Goal: Task Accomplishment & Management: Use online tool/utility

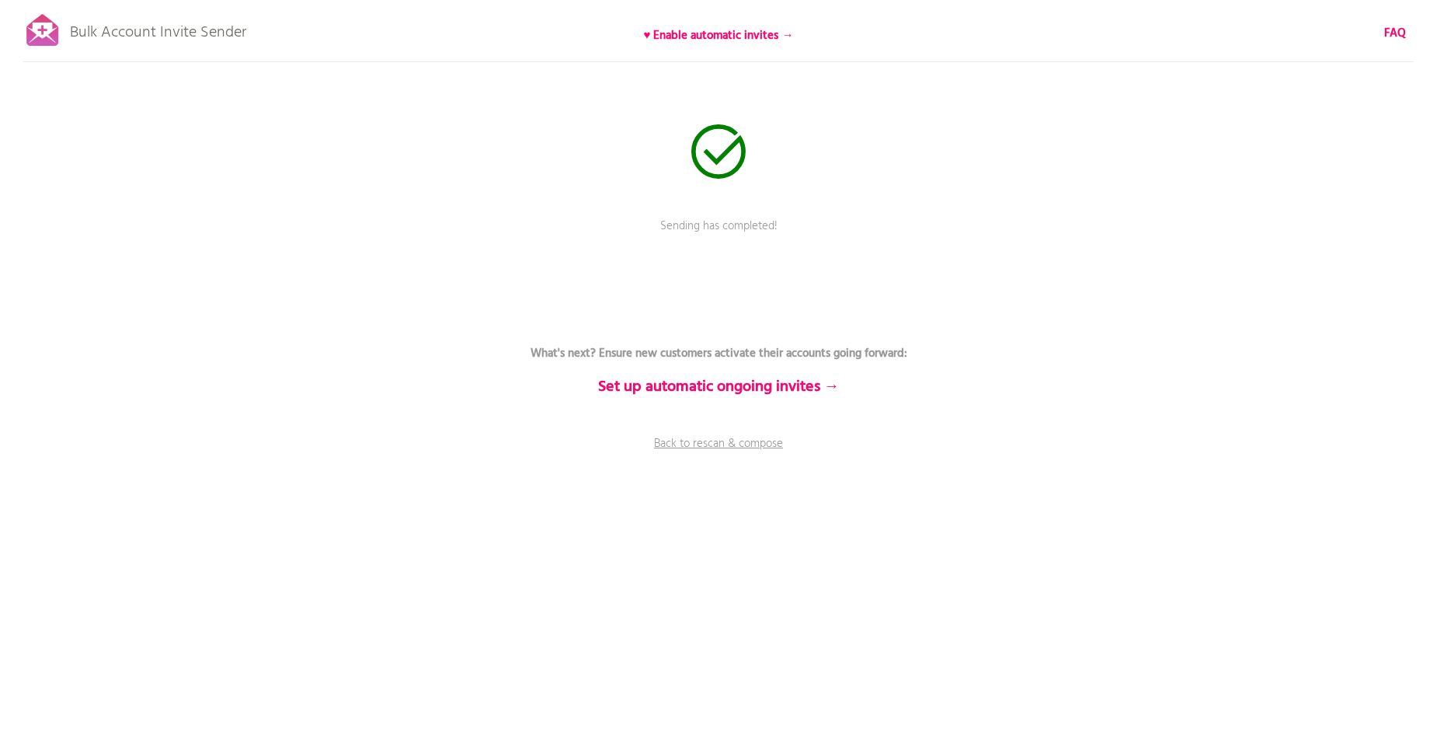
click at [711, 445] on link "Back to rescan & compose" at bounding box center [718, 454] width 466 height 39
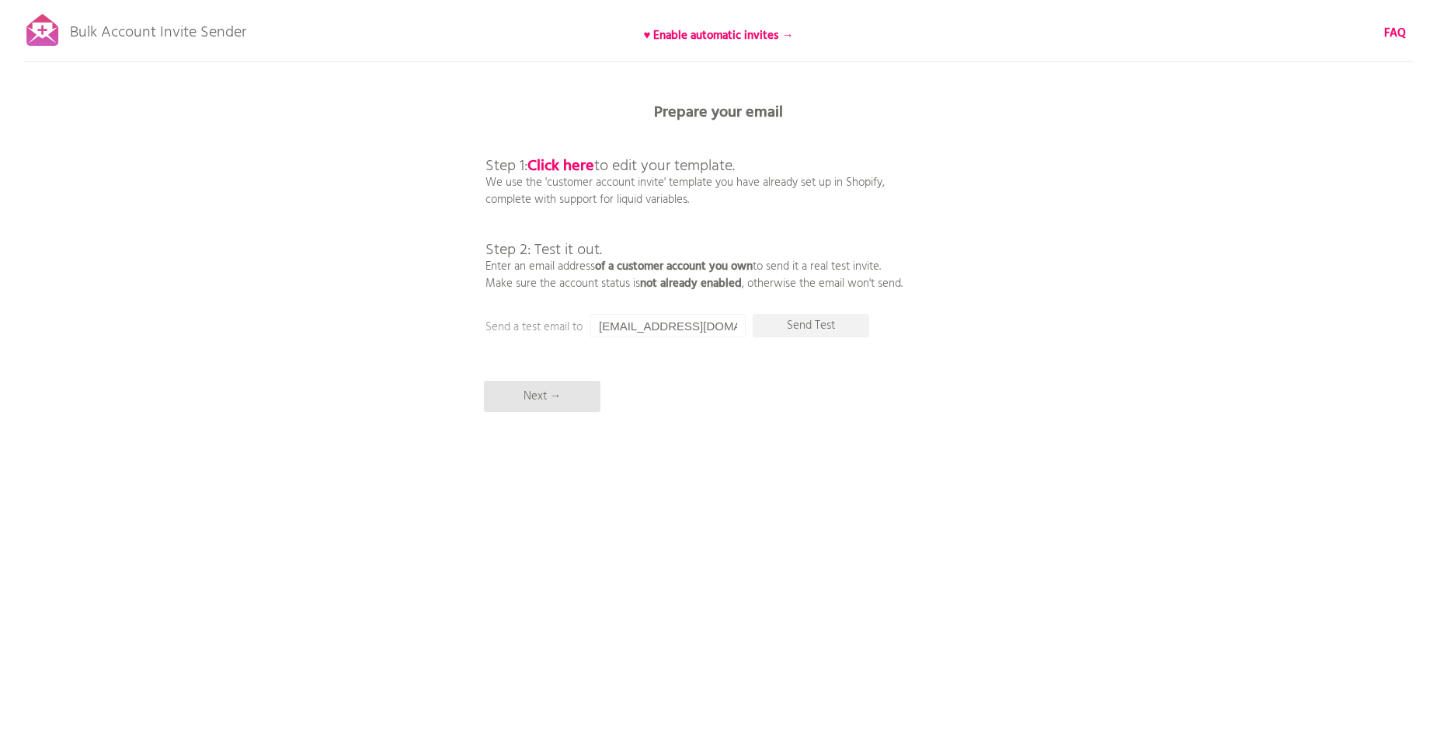
click at [580, 164] on b "Click here" at bounding box center [560, 166] width 67 height 25
click at [715, 327] on input "[EMAIL_ADDRESS][DOMAIN_NAME]" at bounding box center [667, 325] width 155 height 23
drag, startPoint x: 600, startPoint y: 326, endPoint x: 793, endPoint y: 329, distance: 193.4
click at [793, 0] on div "Prepare your email Step 1: Click here to edit your template. We use the 'custom…" at bounding box center [718, 0] width 1437 height 0
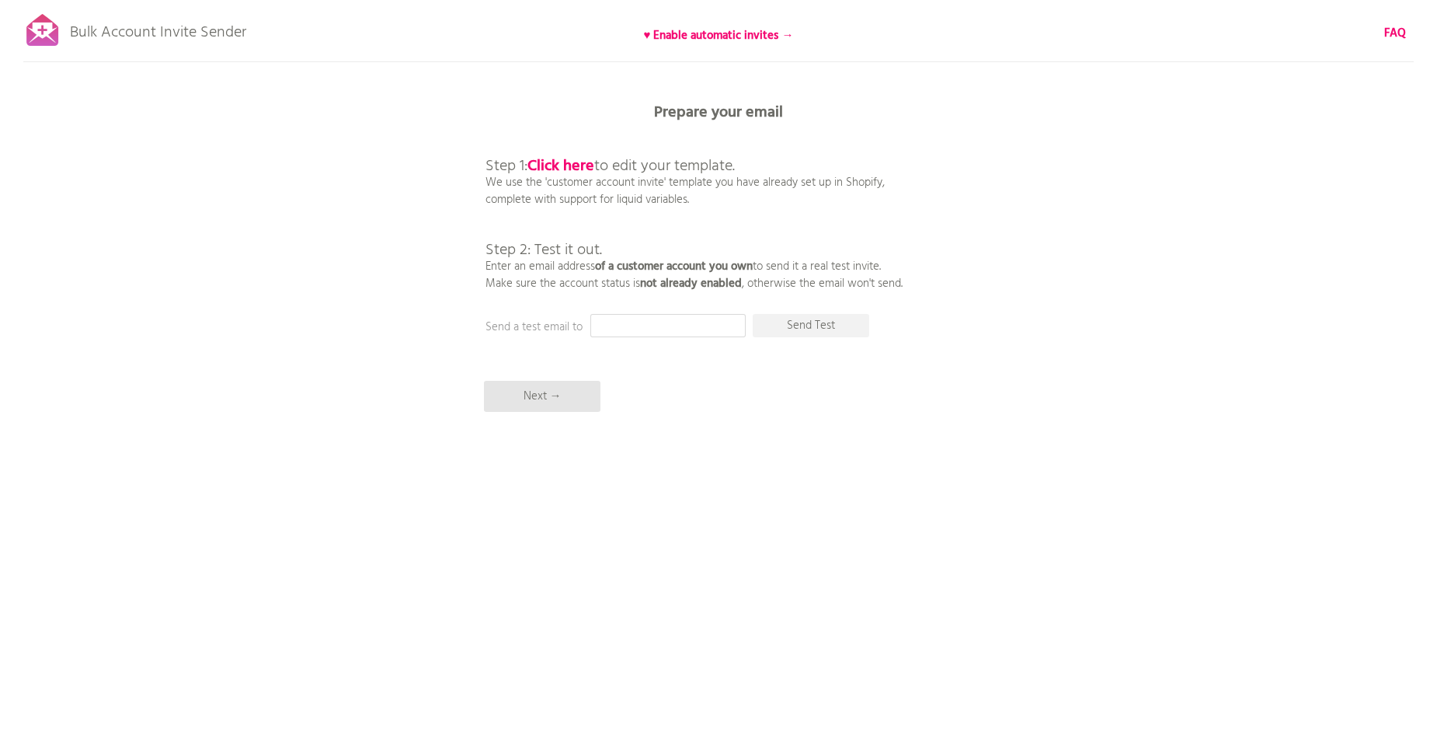
scroll to position [0, 0]
click at [810, 328] on p "Send Test" at bounding box center [811, 325] width 117 height 23
drag, startPoint x: 712, startPoint y: 320, endPoint x: 572, endPoint y: 326, distance: 139.2
click at [572, 0] on div "Prepare your email Step 1: Click here to edit your template. We use the 'custom…" at bounding box center [718, 0] width 1437 height 0
paste input "christmascakes@lionsclubs.org"
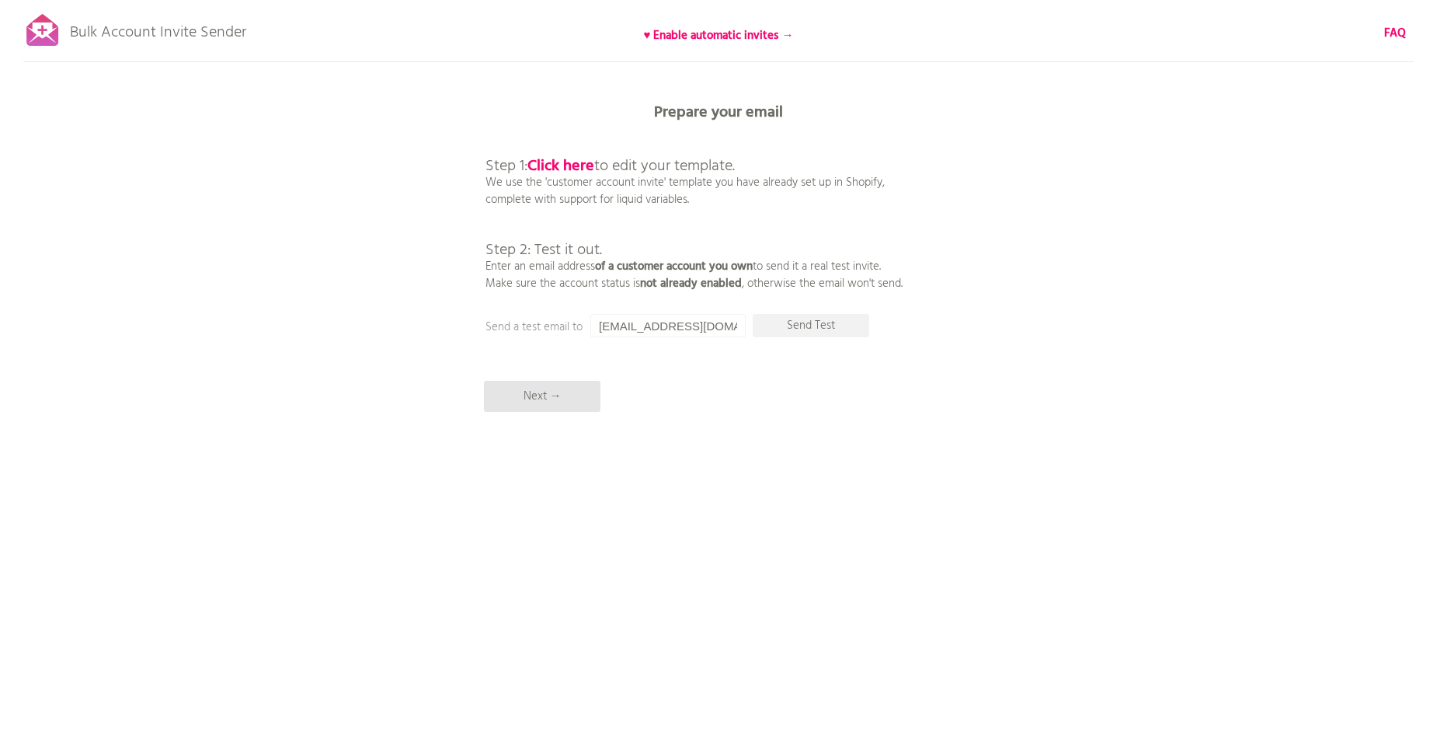
scroll to position [0, 40]
type input "[EMAIL_ADDRESS][DOMAIN_NAME]"
click at [808, 378] on div "Bulk Account Invite Sender ♥ Enable automatic invites → FAQ Synced all customer…" at bounding box center [718, 272] width 1437 height 544
click at [806, 311] on div "Bulk Account Invite Sender ♥ Enable automatic invites → FAQ Synced all customer…" at bounding box center [718, 272] width 1437 height 544
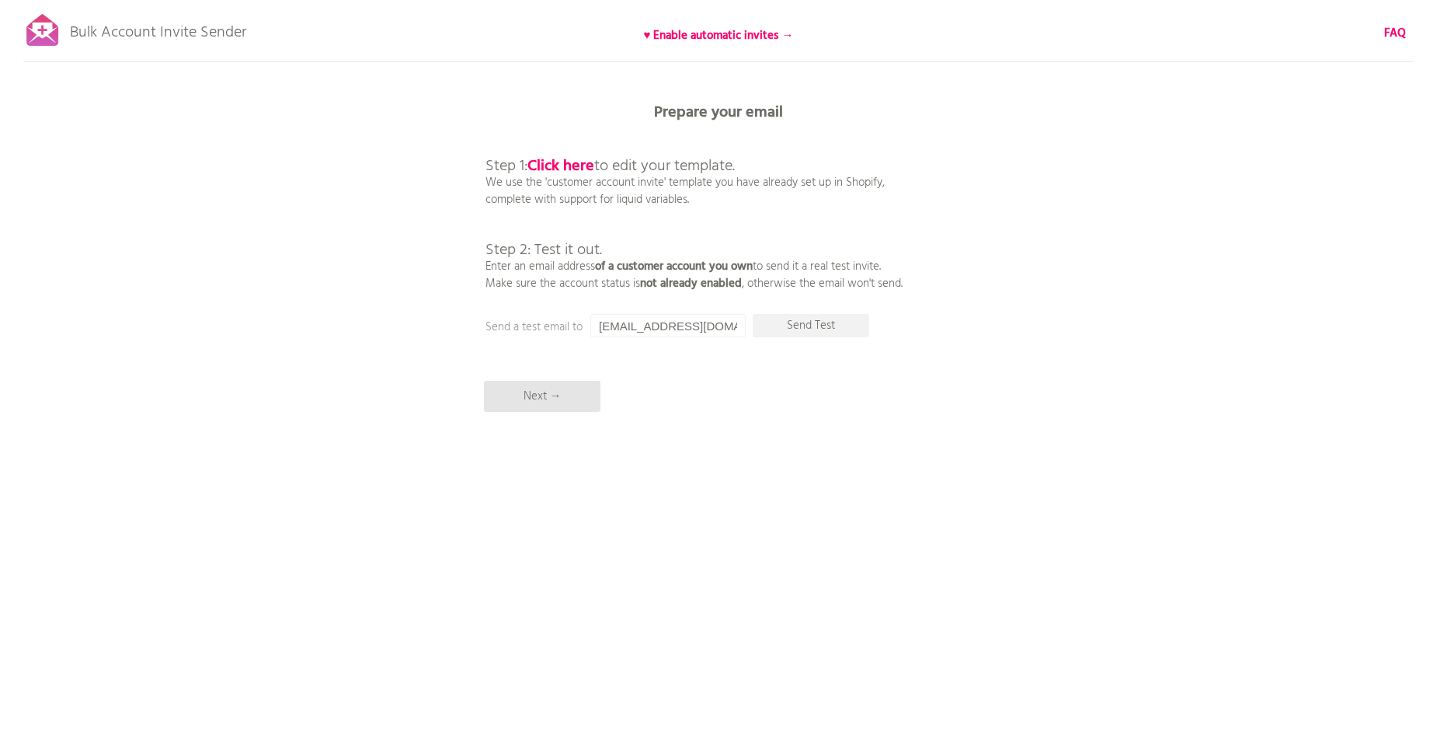
click at [814, 329] on p "Send Test" at bounding box center [811, 325] width 117 height 23
click at [541, 396] on p "Next →" at bounding box center [542, 396] width 117 height 31
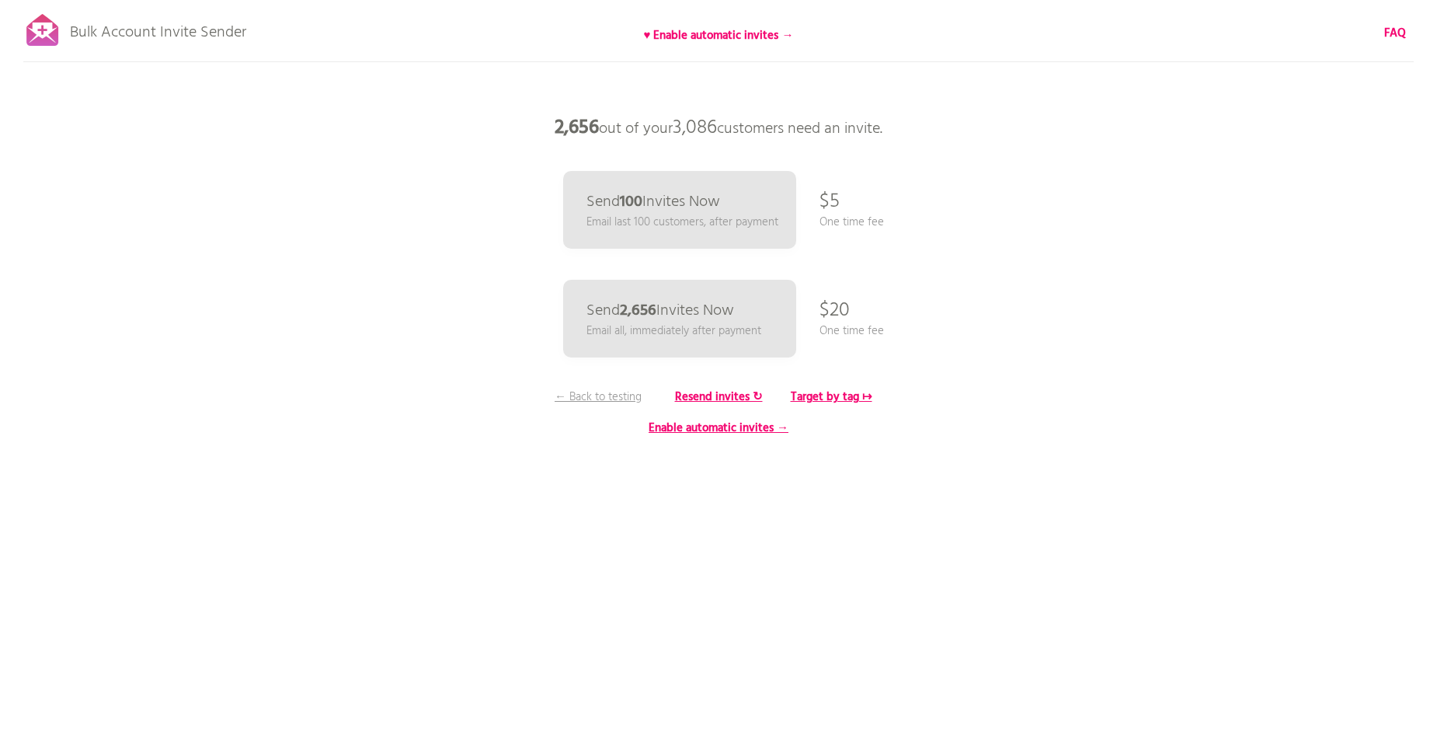
click at [814, 395] on b "Target by tag ↦" at bounding box center [832, 397] width 82 height 19
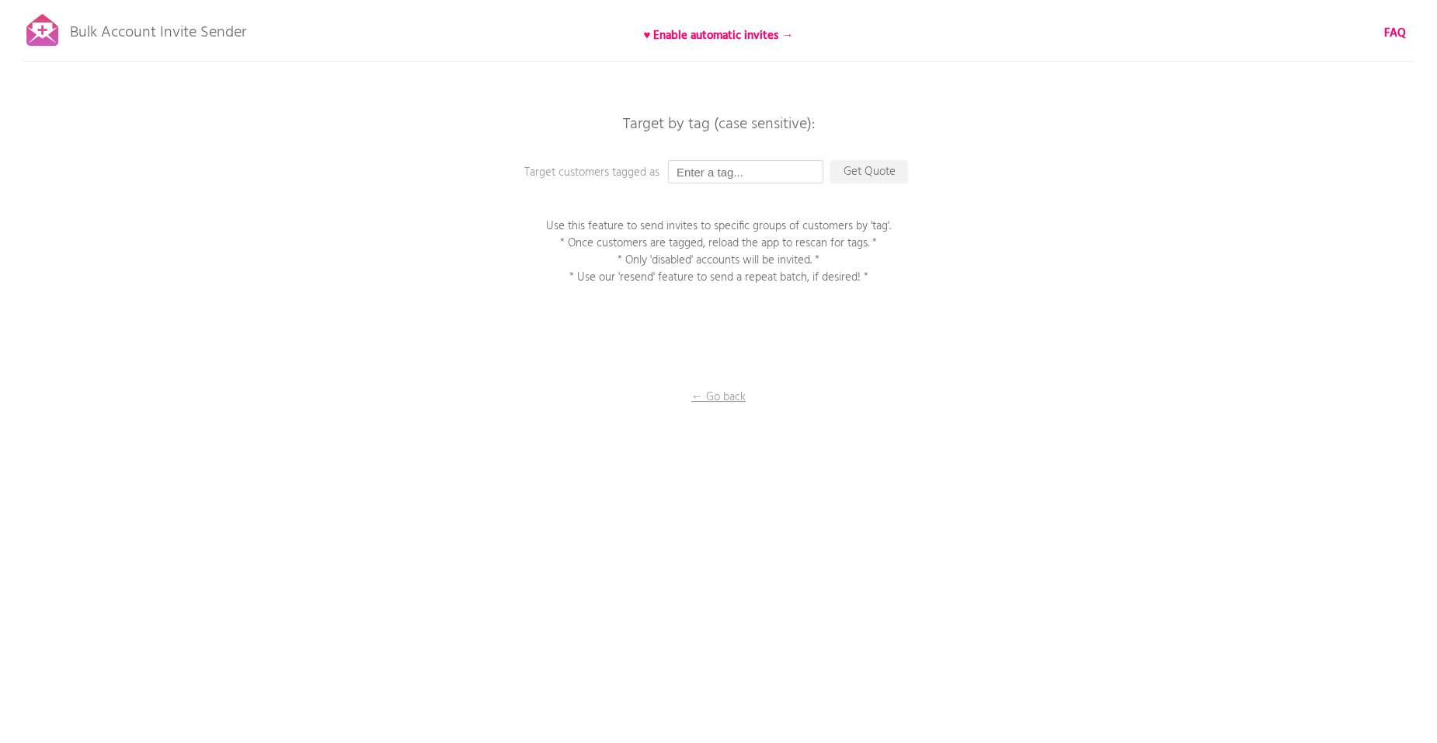
click at [765, 167] on input "text" at bounding box center [745, 171] width 155 height 23
click at [720, 399] on p "← Go back" at bounding box center [718, 396] width 155 height 17
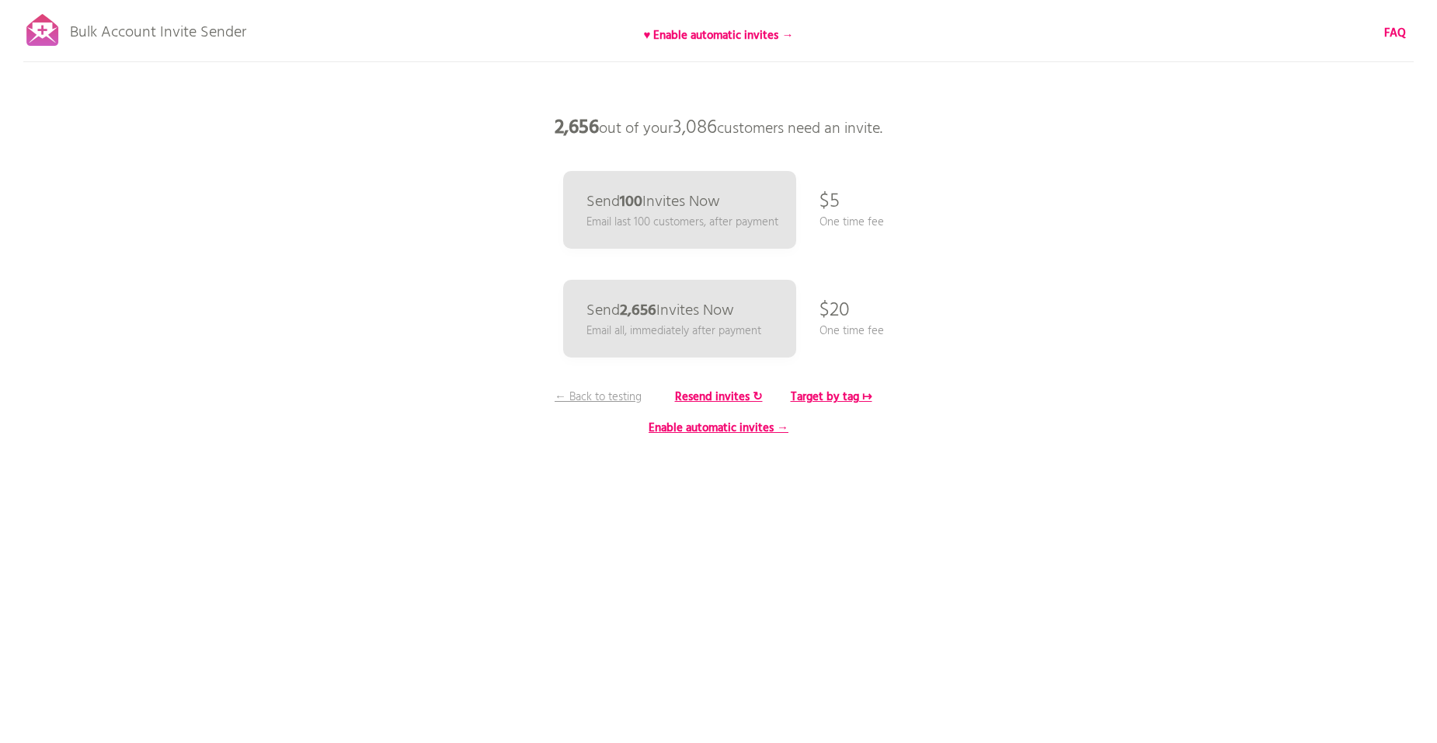
click at [613, 394] on p "← Back to testing" at bounding box center [598, 396] width 117 height 17
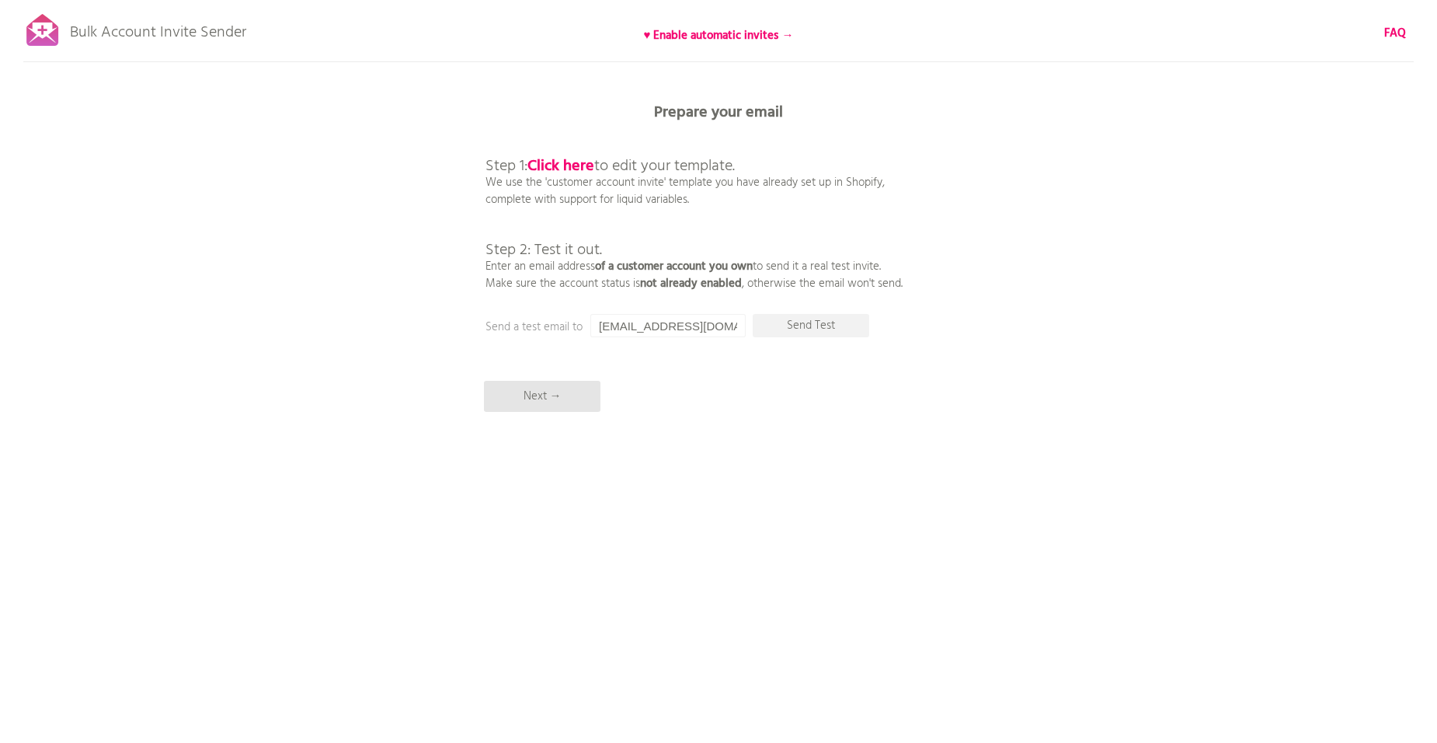
click at [567, 163] on b "Click here" at bounding box center [560, 166] width 67 height 25
click at [733, 36] on b "♥ Enable automatic invites →" at bounding box center [719, 35] width 150 height 19
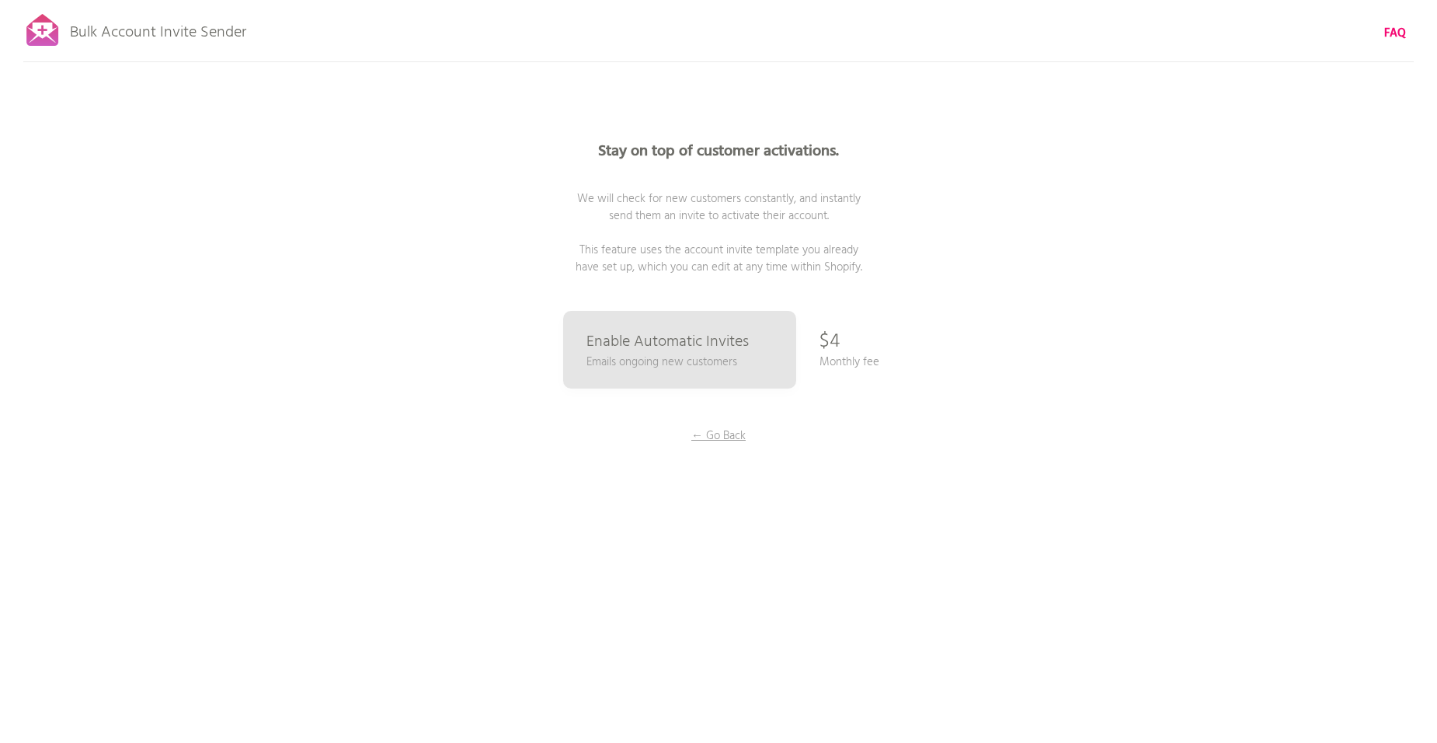
click at [725, 428] on p "← Go Back" at bounding box center [718, 435] width 117 height 17
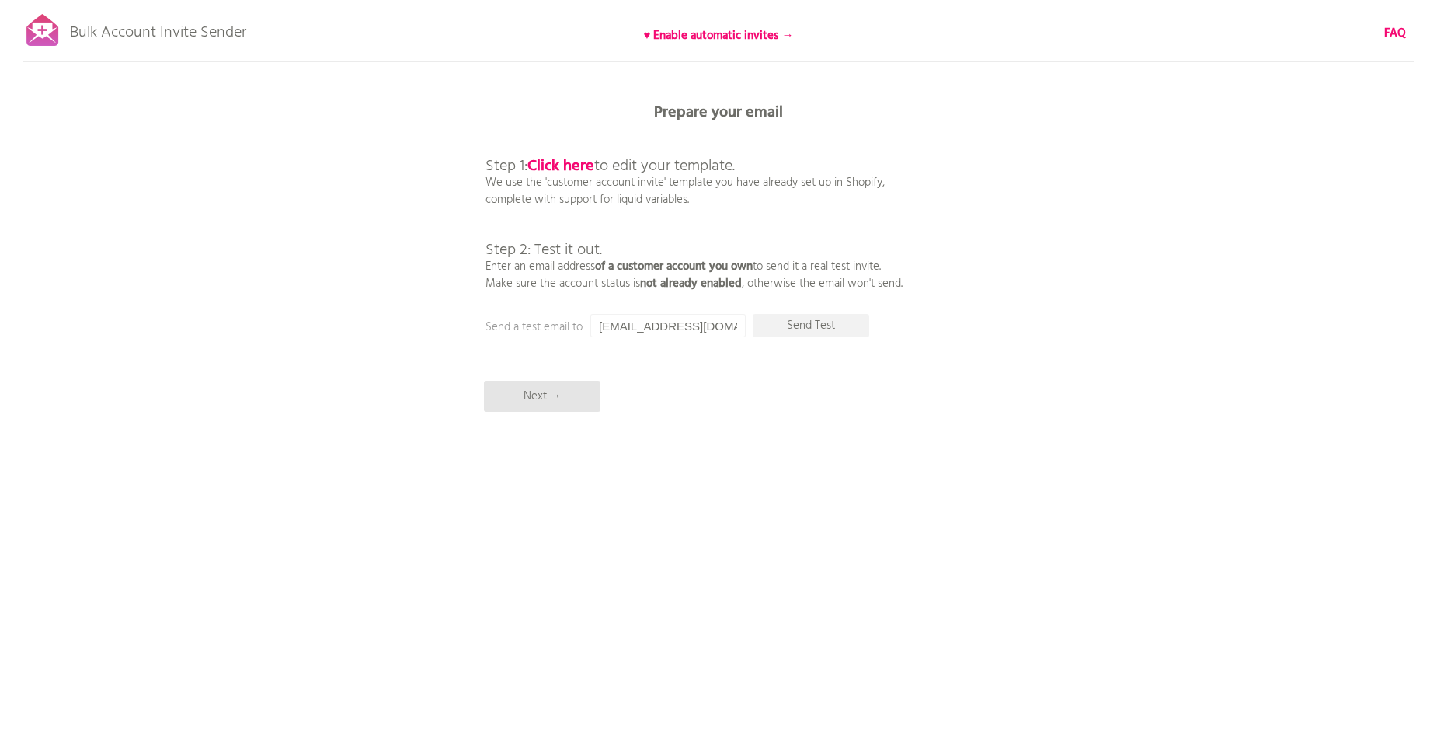
click at [141, 33] on p "Bulk Account Invite Sender" at bounding box center [158, 28] width 176 height 39
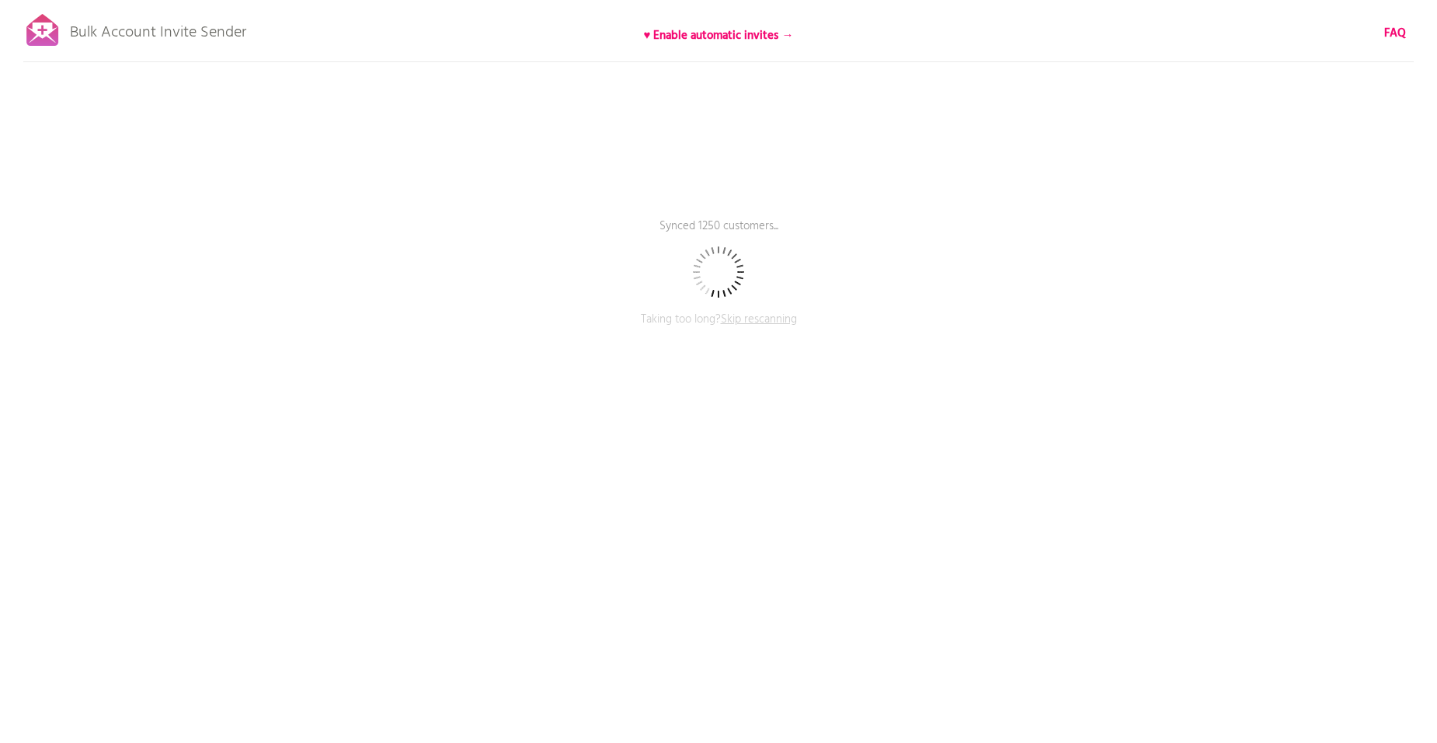
click at [1399, 27] on b "FAQ" at bounding box center [1395, 33] width 22 height 19
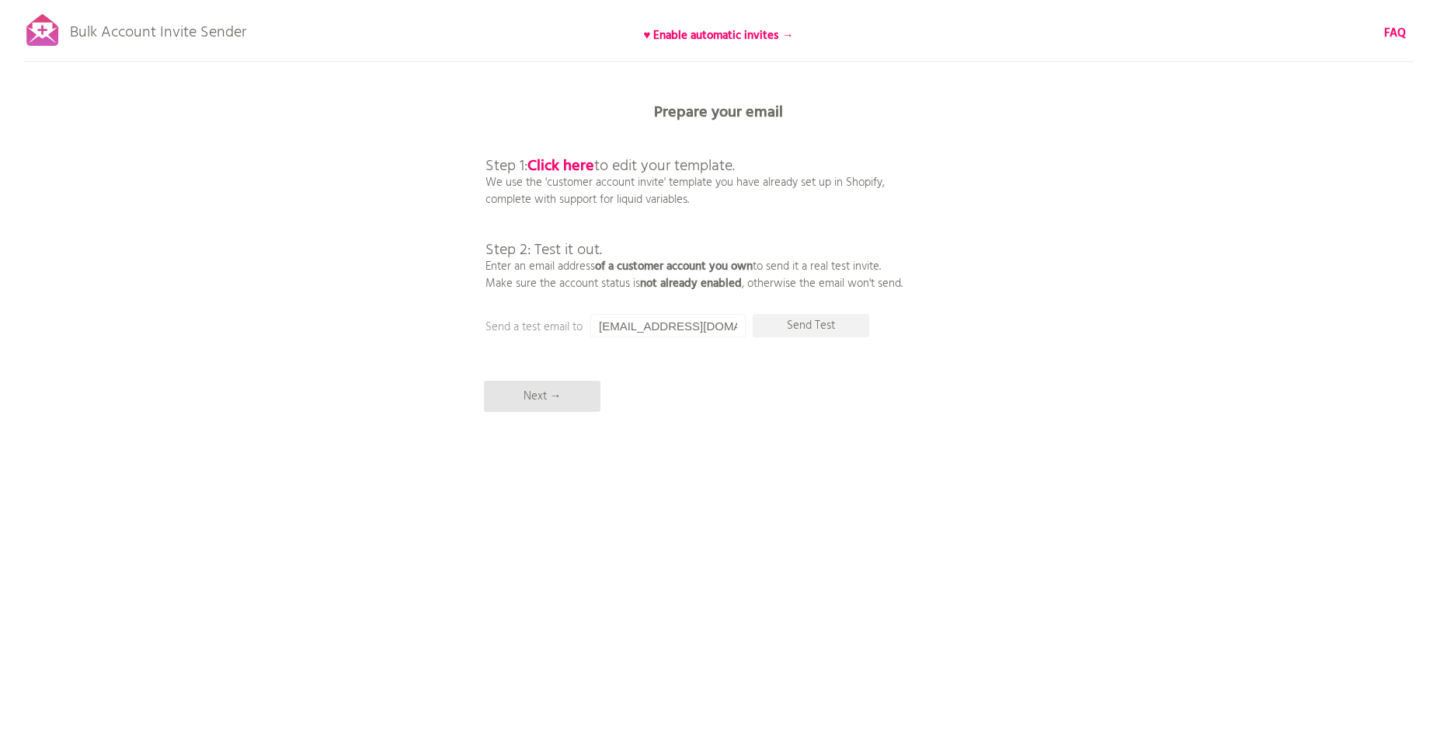
click at [541, 385] on p "Next →" at bounding box center [542, 396] width 117 height 31
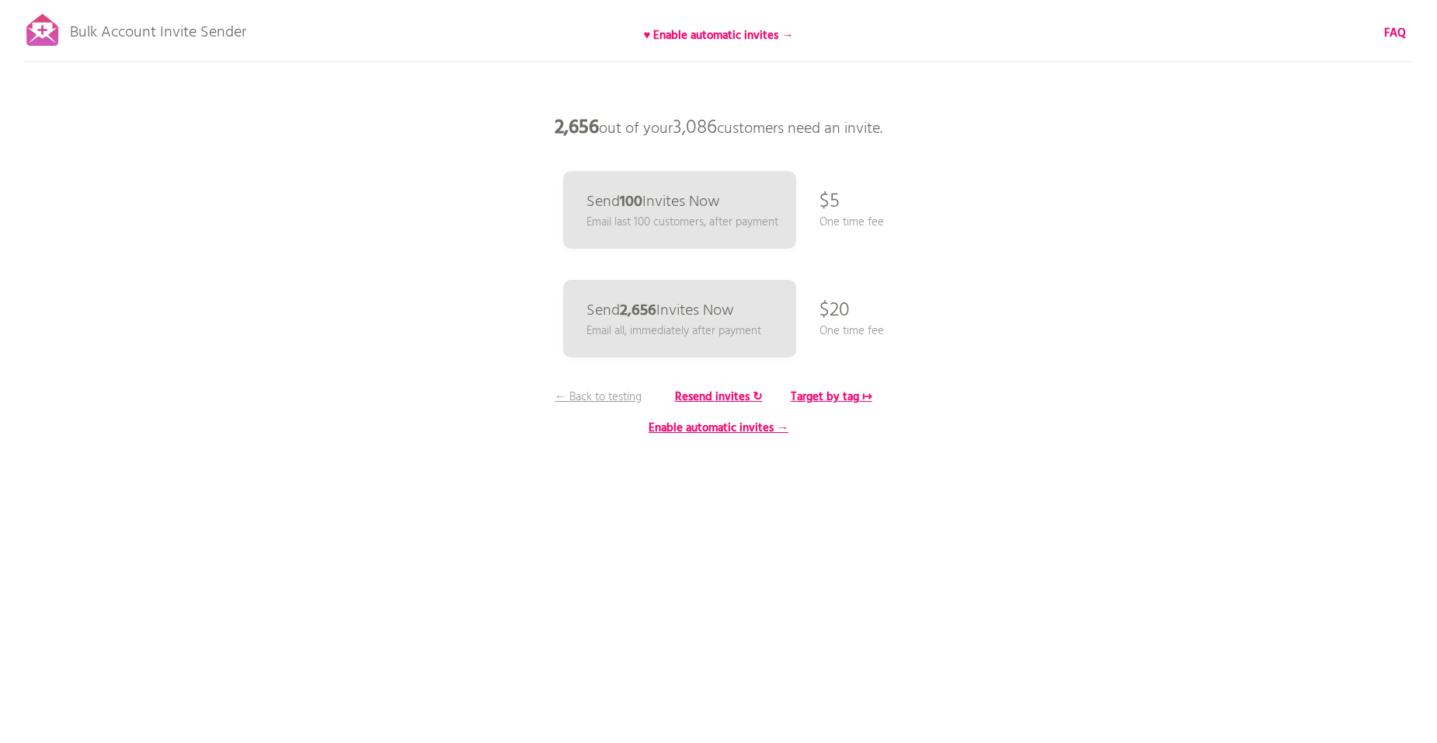
click at [676, 311] on p "Send 2,656 Invites Now" at bounding box center [660, 311] width 148 height 16
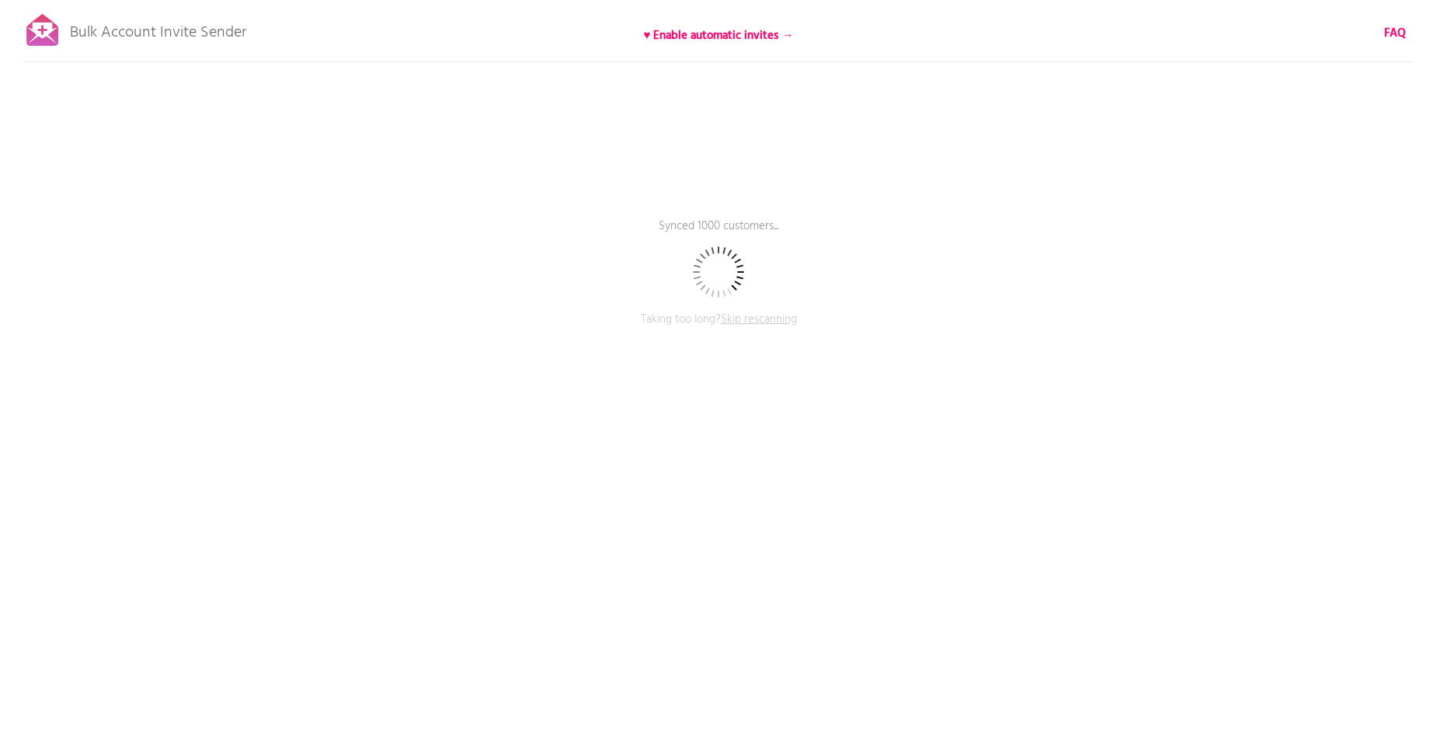
drag, startPoint x: 0, startPoint y: 0, endPoint x: 1392, endPoint y: 28, distance: 1392.3
click at [1392, 28] on b "FAQ" at bounding box center [1395, 33] width 22 height 19
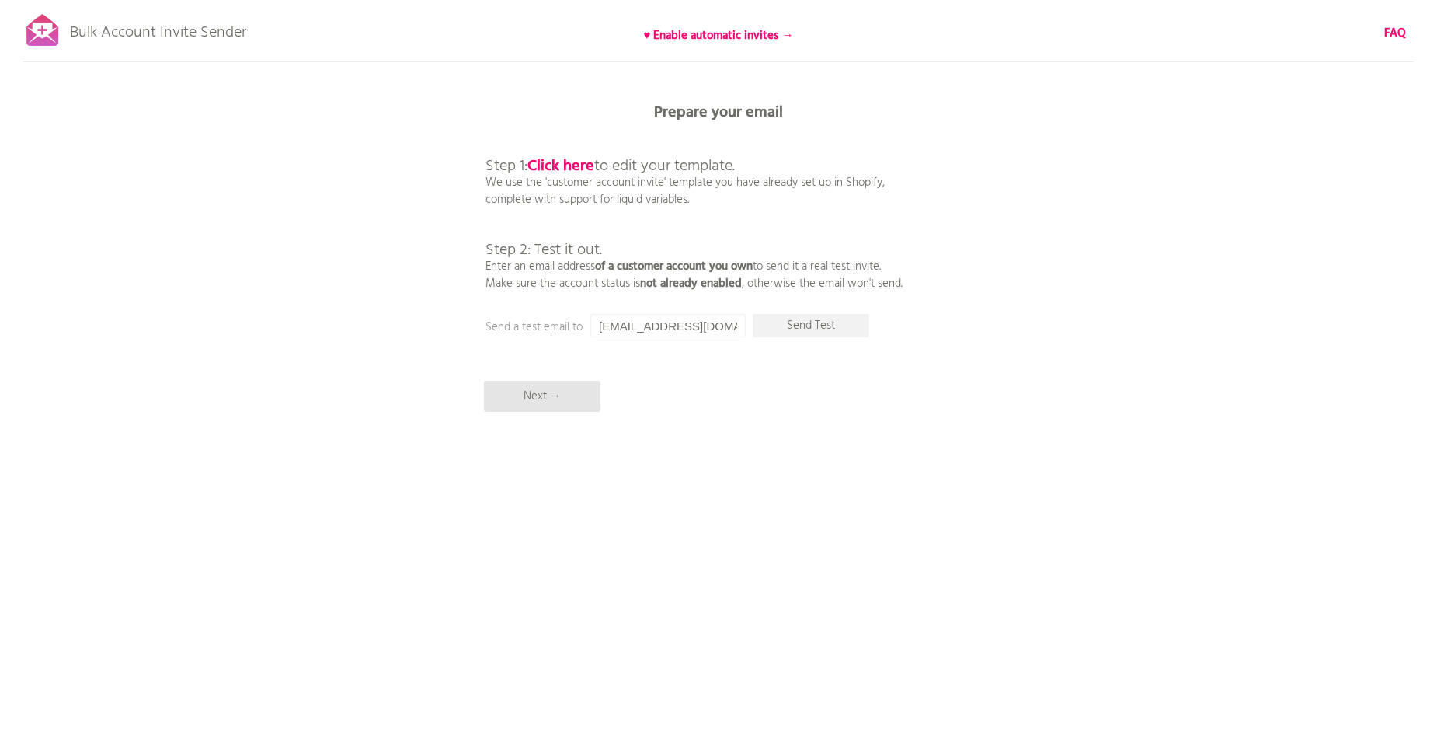
click at [535, 401] on p "Next →" at bounding box center [542, 396] width 117 height 31
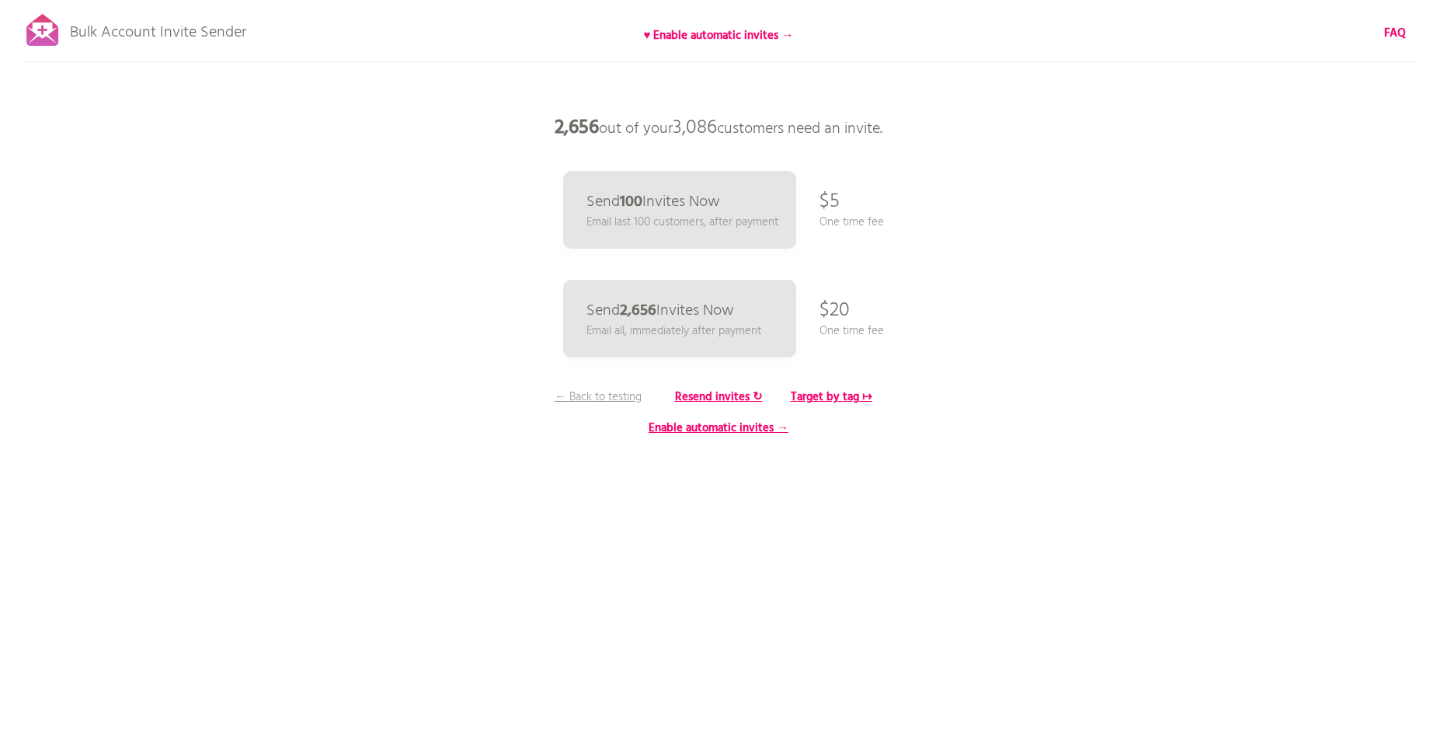
click at [839, 394] on b "Target by tag ↦" at bounding box center [832, 397] width 82 height 19
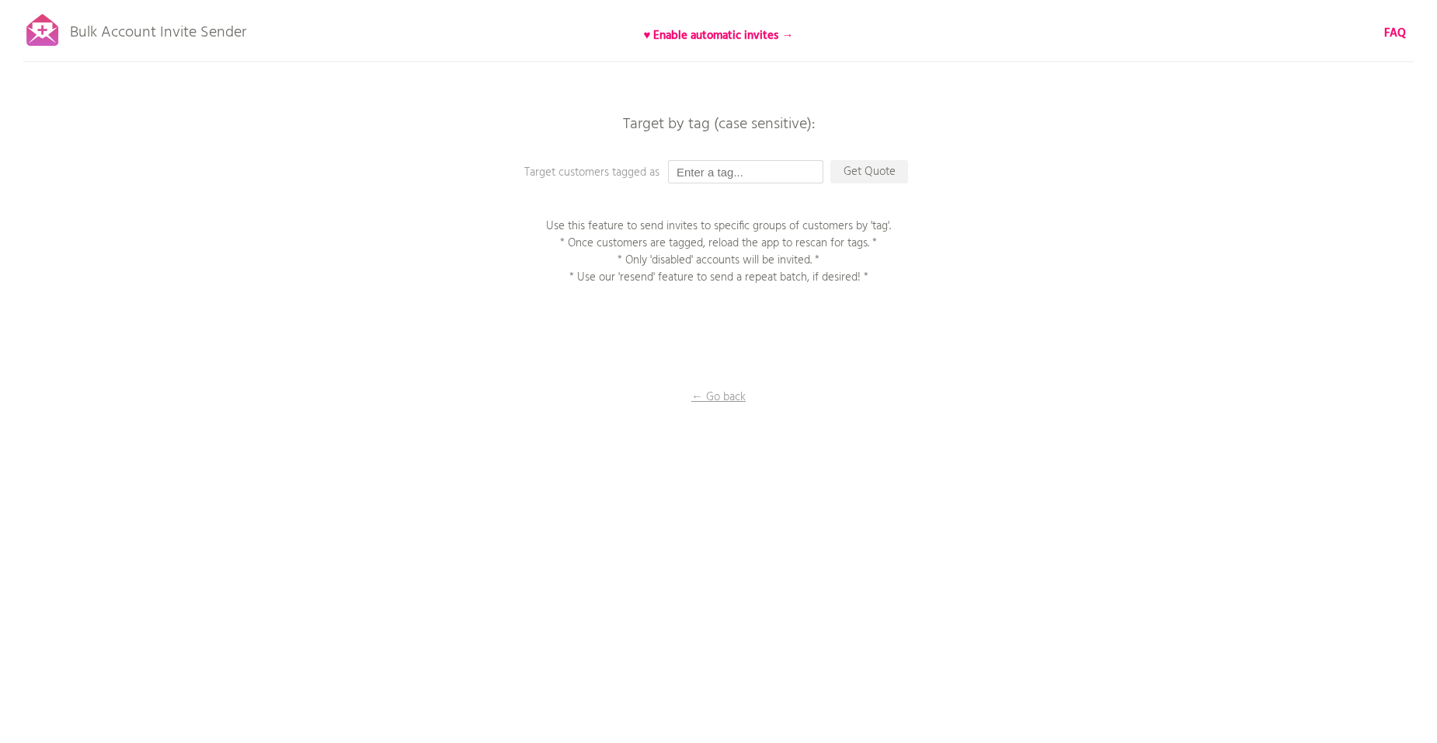
click at [708, 176] on input "text" at bounding box center [745, 171] width 155 height 23
type input "2025"
click at [740, 195] on div "Bulk Account Invite Sender ♥ Enable automatic invites → FAQ Synced all customer…" at bounding box center [718, 272] width 1437 height 544
click at [873, 168] on p "Get Quote" at bounding box center [869, 171] width 78 height 23
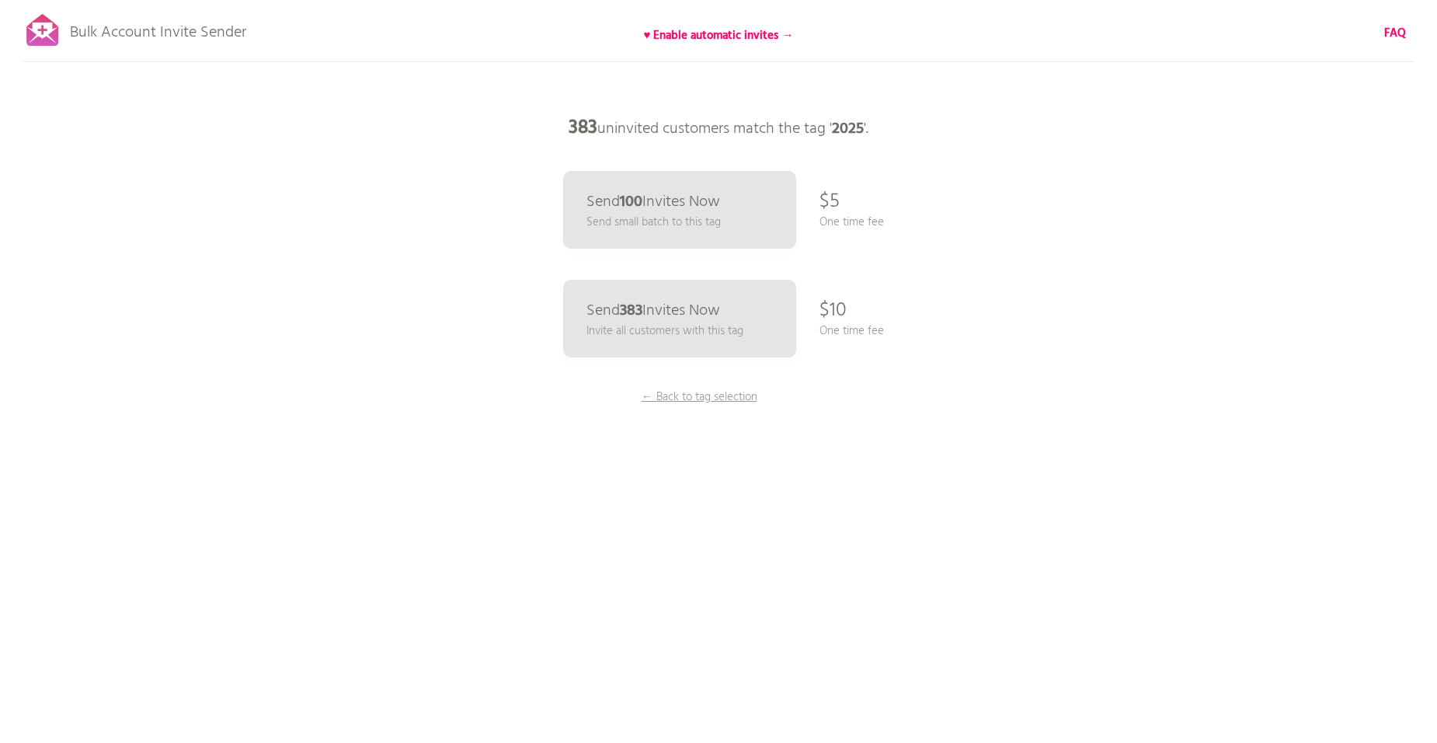
click at [672, 308] on p "Send 383 Invites Now" at bounding box center [653, 311] width 134 height 16
